Goal: Information Seeking & Learning: Find specific fact

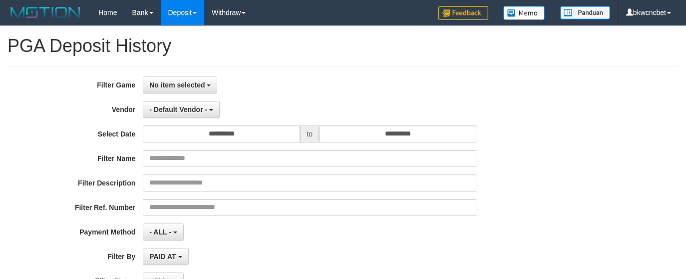
select select "**********"
select select "**"
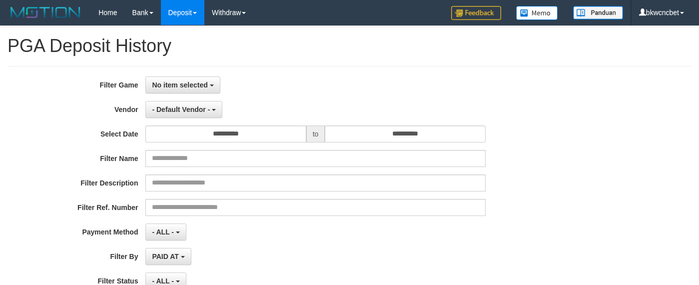
select select
select select "**"
click at [185, 93] on button "No item selected" at bounding box center [182, 84] width 74 height 17
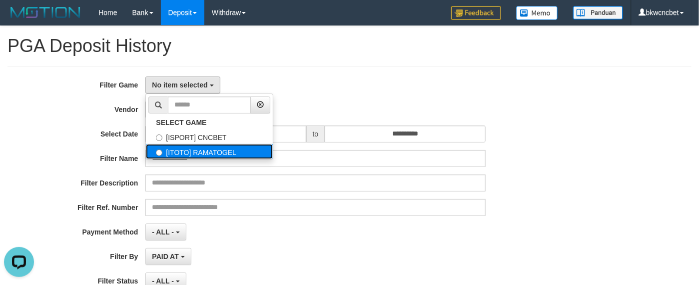
click at [203, 147] on label "[ITOTO] RAMATOGEL" at bounding box center [209, 151] width 127 height 15
select select "****"
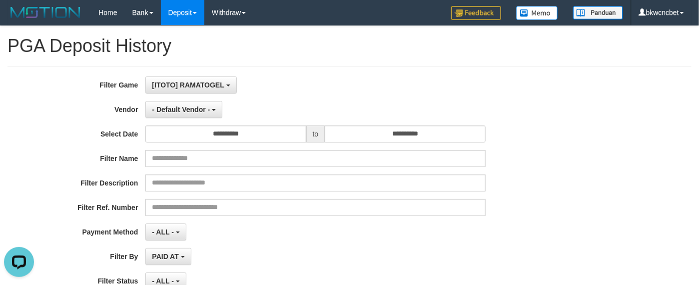
scroll to position [17, 0]
click at [202, 114] on button "- Default Vendor -" at bounding box center [183, 109] width 77 height 17
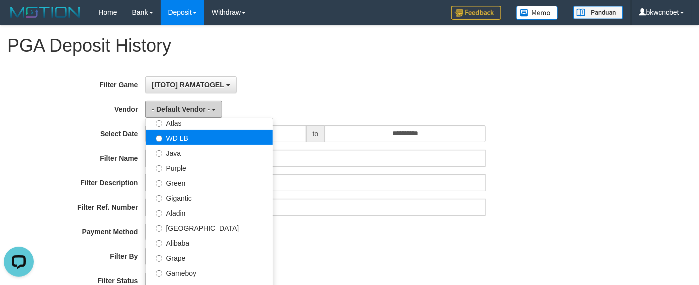
scroll to position [125, 0]
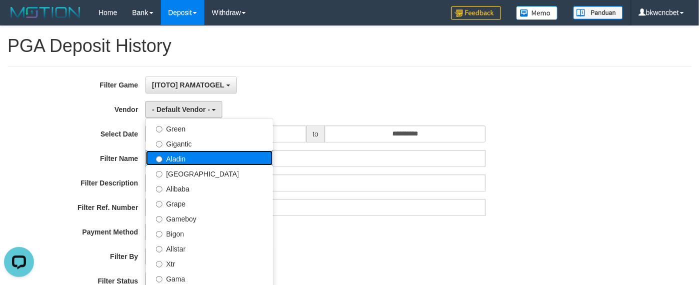
click at [192, 159] on label "Aladin" at bounding box center [209, 157] width 127 height 15
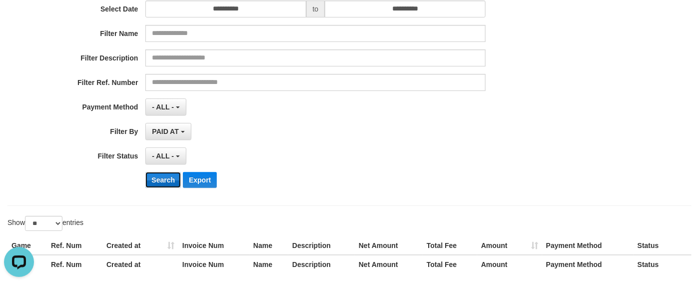
click at [169, 185] on button "Search" at bounding box center [162, 180] width 35 height 16
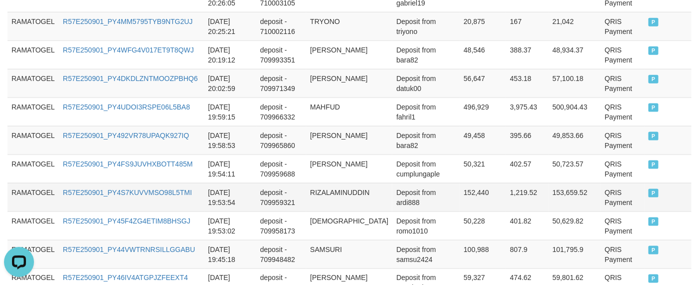
scroll to position [0, 0]
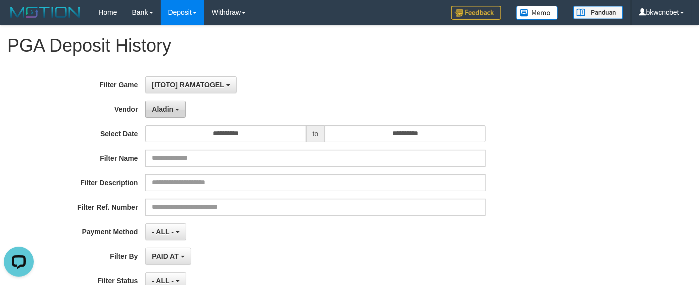
click at [169, 116] on button "Aladin" at bounding box center [165, 109] width 40 height 17
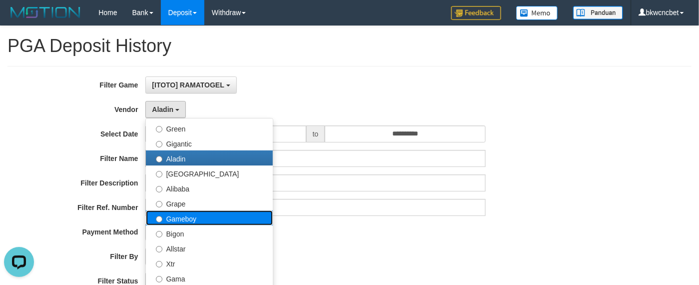
click at [195, 218] on label "Gameboy" at bounding box center [209, 217] width 127 height 15
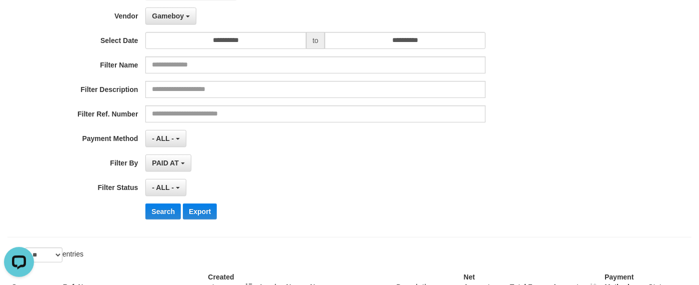
scroll to position [125, 0]
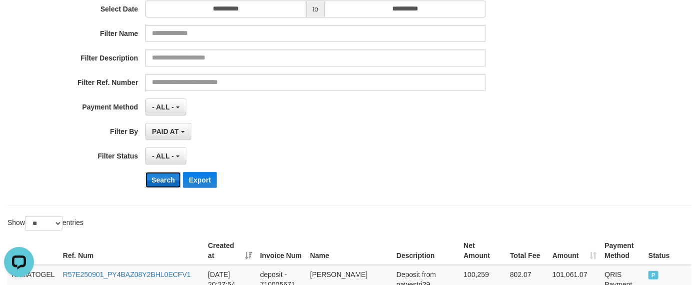
click at [165, 184] on button "Search" at bounding box center [162, 180] width 35 height 16
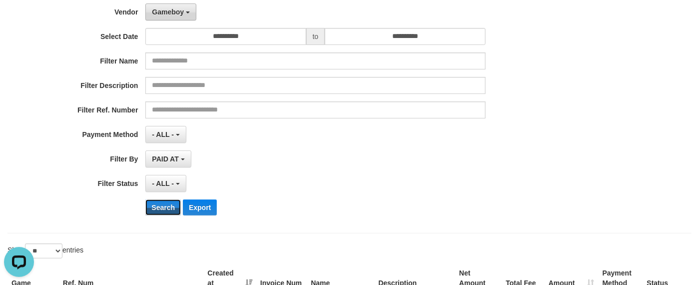
scroll to position [0, 0]
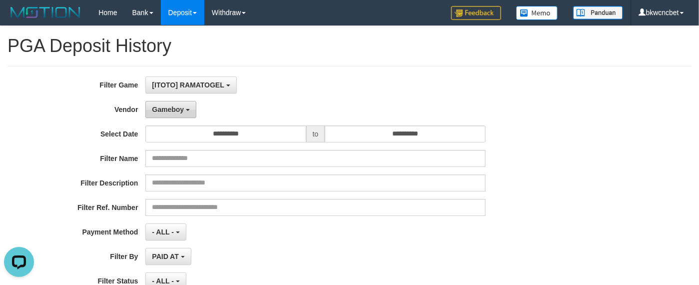
click at [166, 108] on span "Gameboy" at bounding box center [168, 109] width 32 height 8
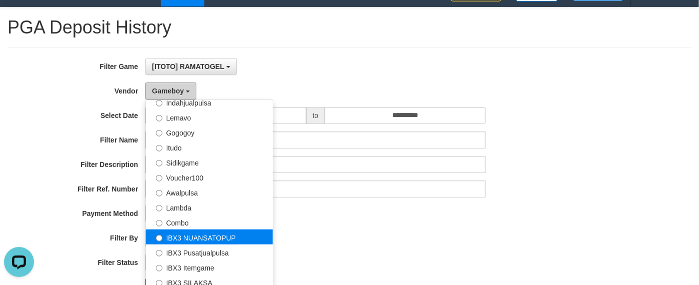
scroll to position [125, 0]
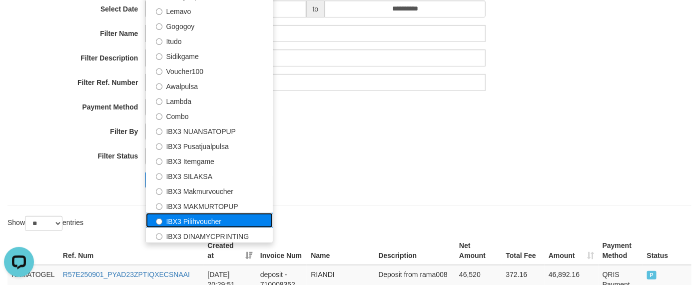
click at [194, 223] on label "IBX3 Pilihvoucher" at bounding box center [209, 220] width 127 height 15
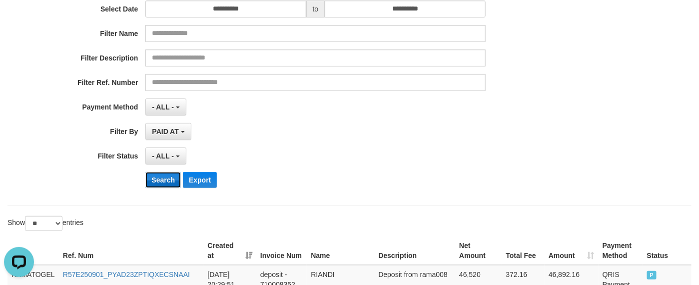
click at [168, 174] on button "Search" at bounding box center [162, 180] width 35 height 16
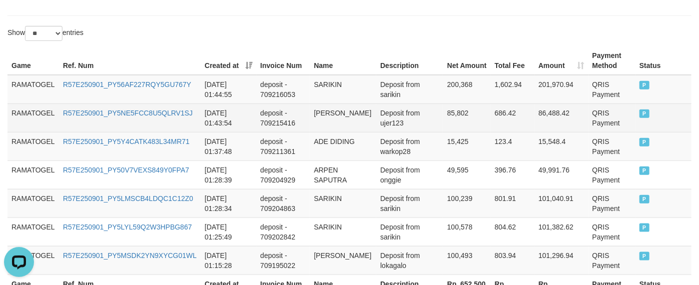
scroll to position [418, 0]
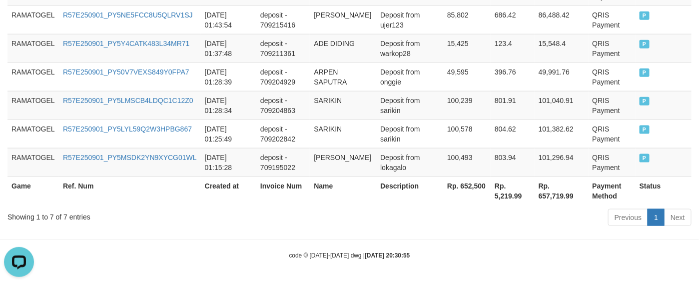
click at [513, 193] on th "Rp. 5,219.99" at bounding box center [513, 190] width 44 height 28
click at [505, 192] on th "Rp. 5,219.99" at bounding box center [513, 190] width 44 height 28
click at [477, 186] on th "Rp. 652,500" at bounding box center [466, 190] width 47 height 28
copy th "652,500"
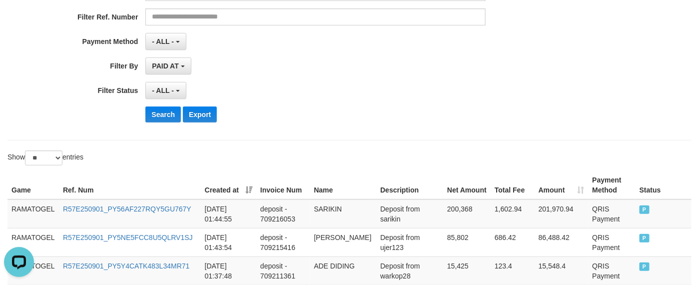
scroll to position [0, 0]
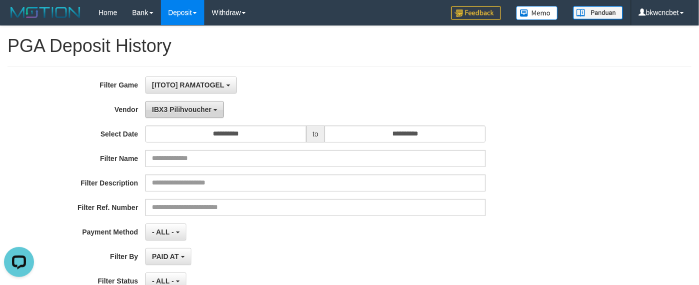
click at [182, 105] on button "IBX3 Pilihvoucher" at bounding box center [184, 109] width 78 height 17
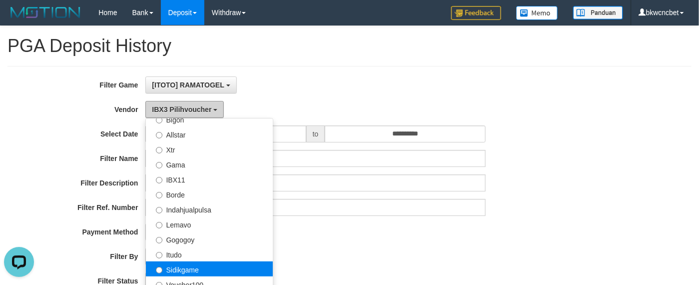
scroll to position [202, 0]
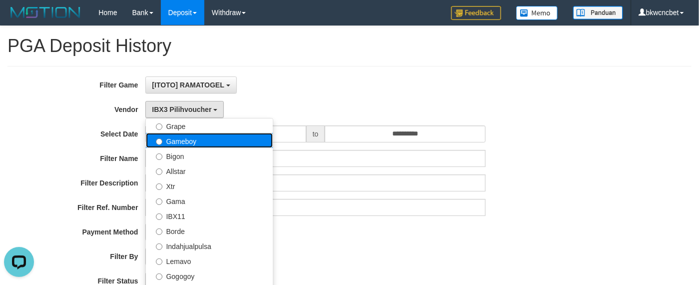
click at [200, 139] on label "Gameboy" at bounding box center [209, 140] width 127 height 15
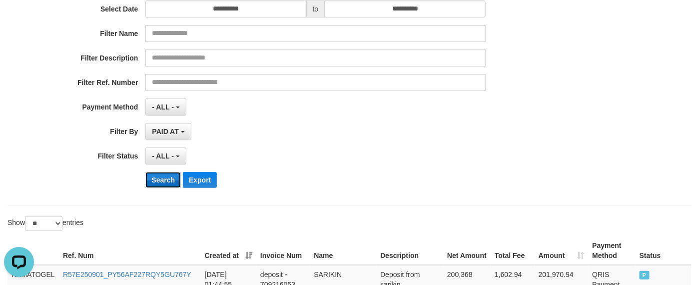
click at [170, 184] on button "Search" at bounding box center [162, 180] width 35 height 16
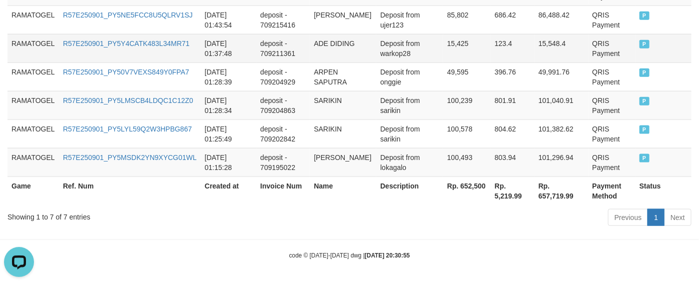
scroll to position [934, 0]
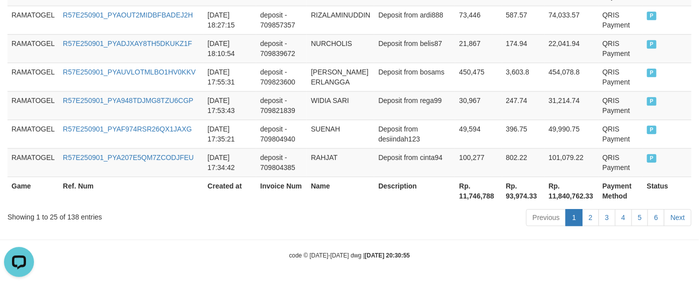
click at [477, 195] on th "Rp. 11,746,788" at bounding box center [478, 190] width 46 height 28
copy th "11,746,788"
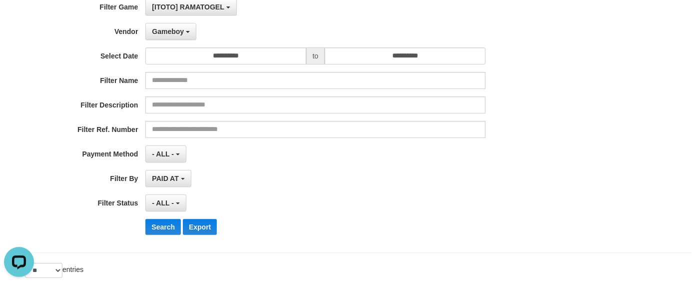
scroll to position [60, 0]
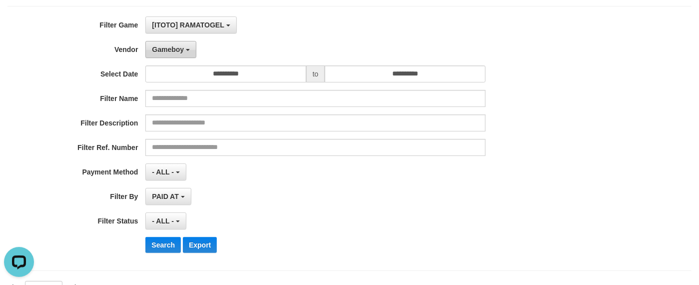
click at [174, 55] on button "Gameboy" at bounding box center [170, 49] width 51 height 17
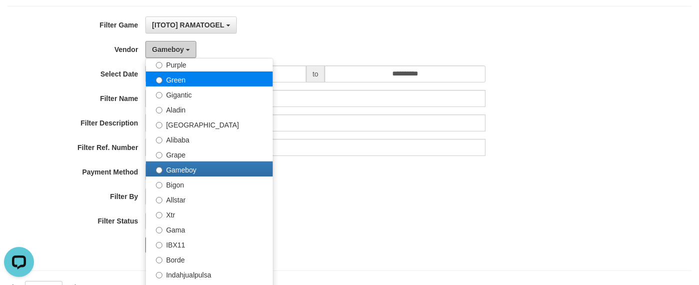
scroll to position [77, 0]
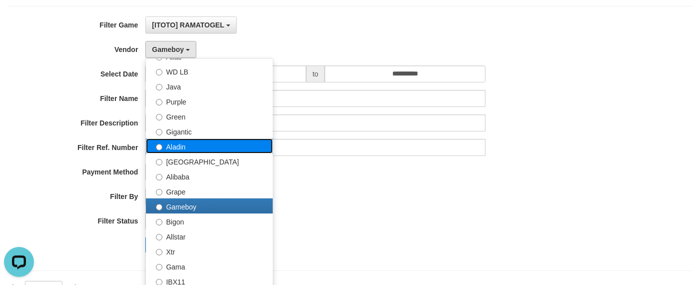
click at [190, 150] on label "Aladin" at bounding box center [209, 145] width 127 height 15
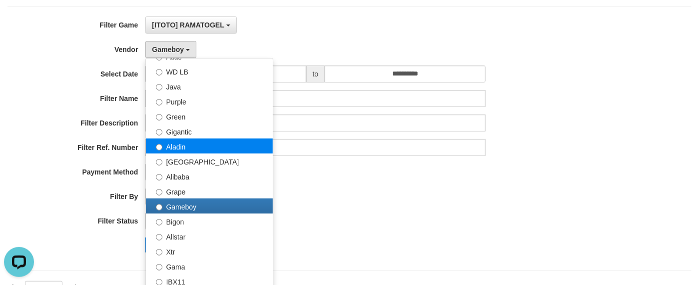
select select "**********"
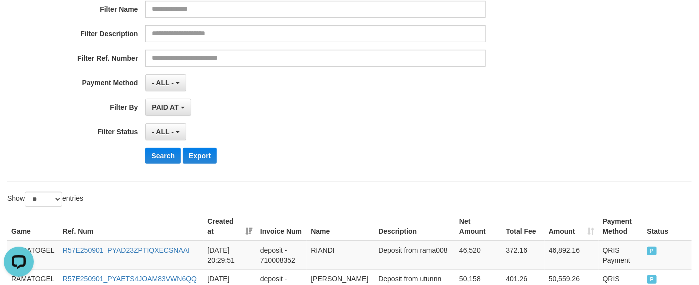
scroll to position [185, 0]
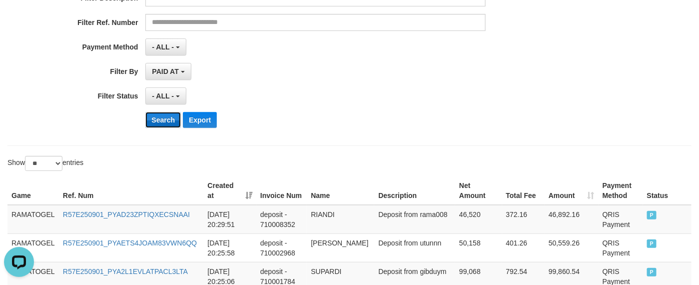
click at [162, 125] on button "Search" at bounding box center [162, 120] width 35 height 16
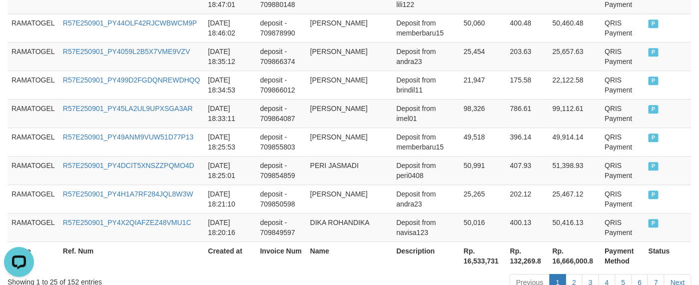
scroll to position [934, 0]
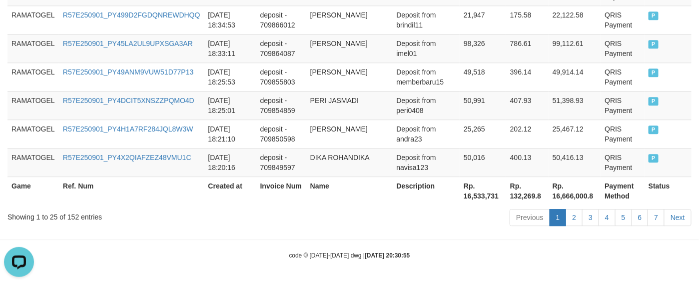
click at [460, 198] on th "Rp. 16,533,731" at bounding box center [483, 190] width 46 height 28
copy th "16,533,731"
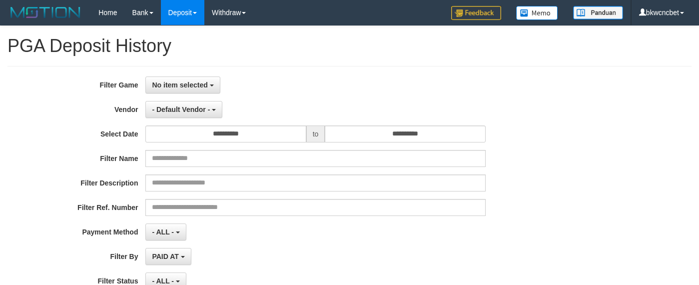
select select
select select "**"
click at [188, 90] on button "No item selected" at bounding box center [182, 84] width 74 height 17
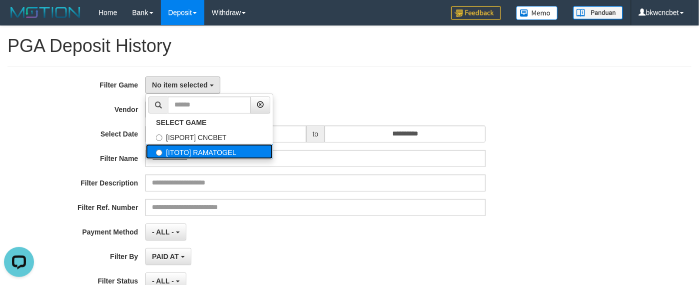
click at [187, 159] on label "[ITOTO] RAMATOGEL" at bounding box center [209, 151] width 127 height 15
select select "****"
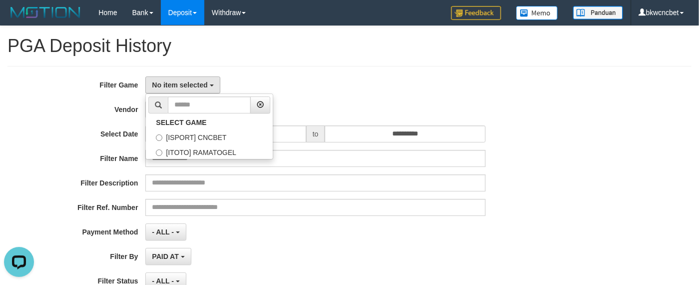
scroll to position [17, 0]
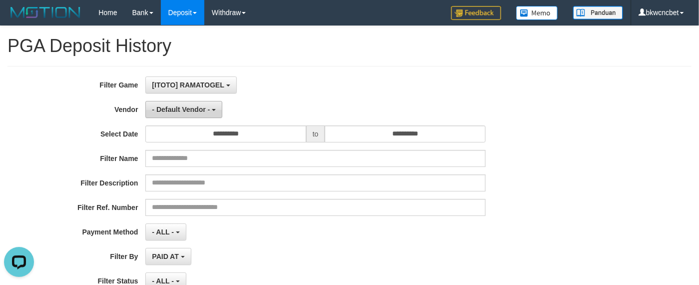
click at [201, 114] on button "- Default Vendor -" at bounding box center [183, 109] width 77 height 17
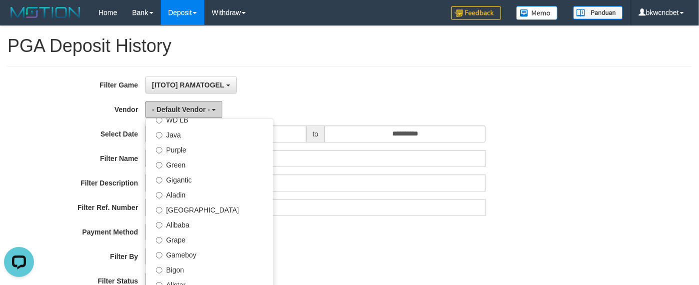
scroll to position [125, 0]
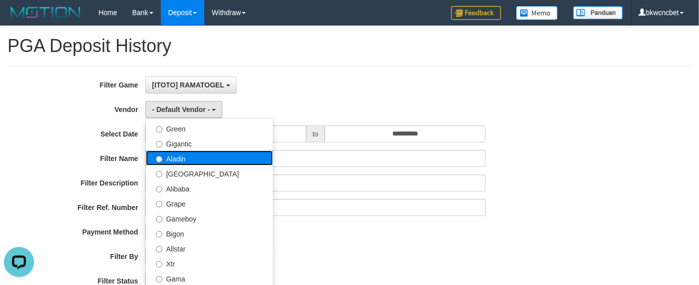
click at [186, 161] on label "Aladin" at bounding box center [209, 157] width 127 height 15
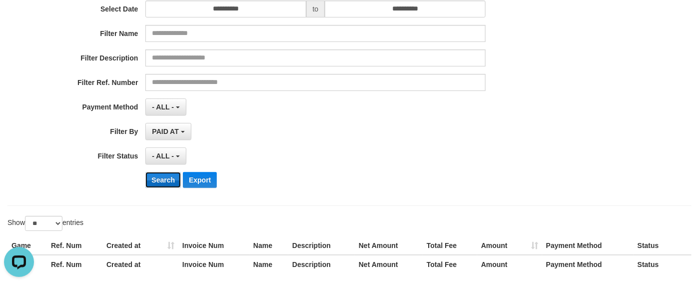
click at [172, 185] on button "Search" at bounding box center [162, 180] width 35 height 16
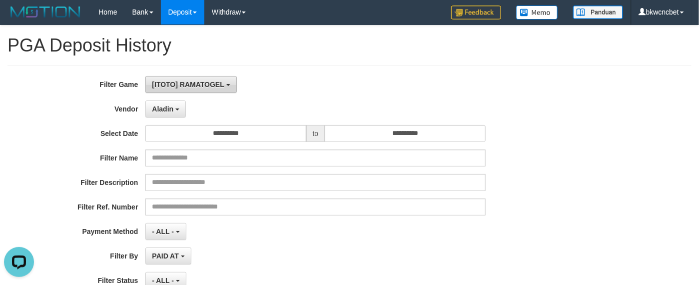
scroll to position [0, 0]
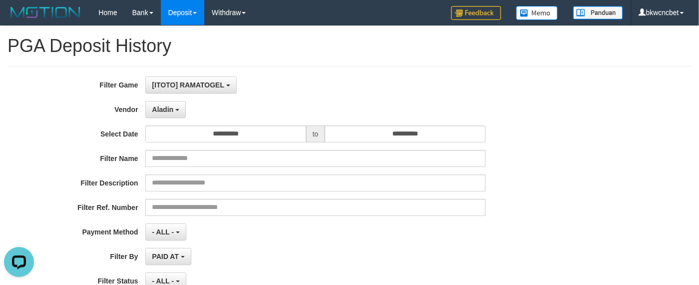
click at [99, 108] on label "Vendor" at bounding box center [72, 107] width 145 height 13
click at [159, 116] on button "Aladin" at bounding box center [165, 109] width 40 height 17
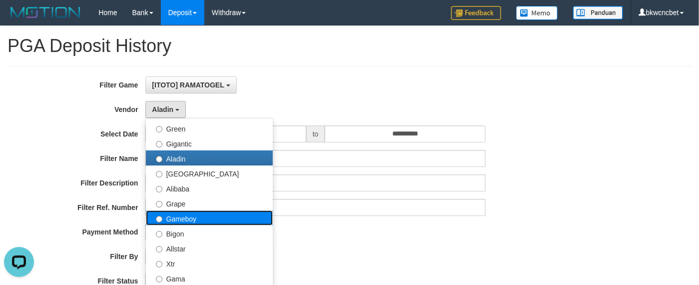
click at [175, 222] on label "Gameboy" at bounding box center [209, 217] width 127 height 15
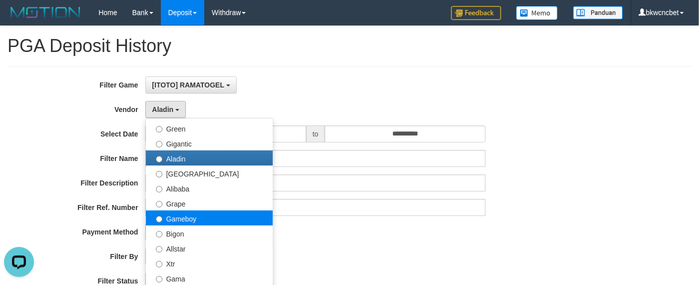
select select "**********"
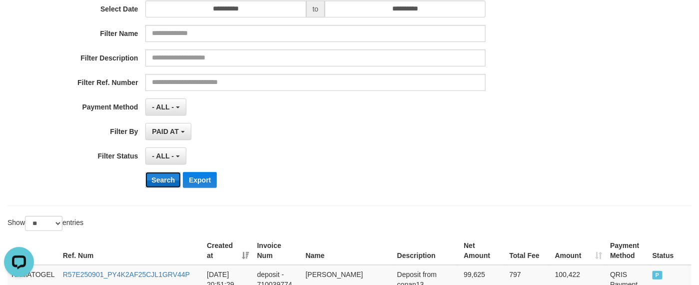
click at [162, 186] on button "Search" at bounding box center [162, 180] width 35 height 16
